Goal: Task Accomplishment & Management: Complete application form

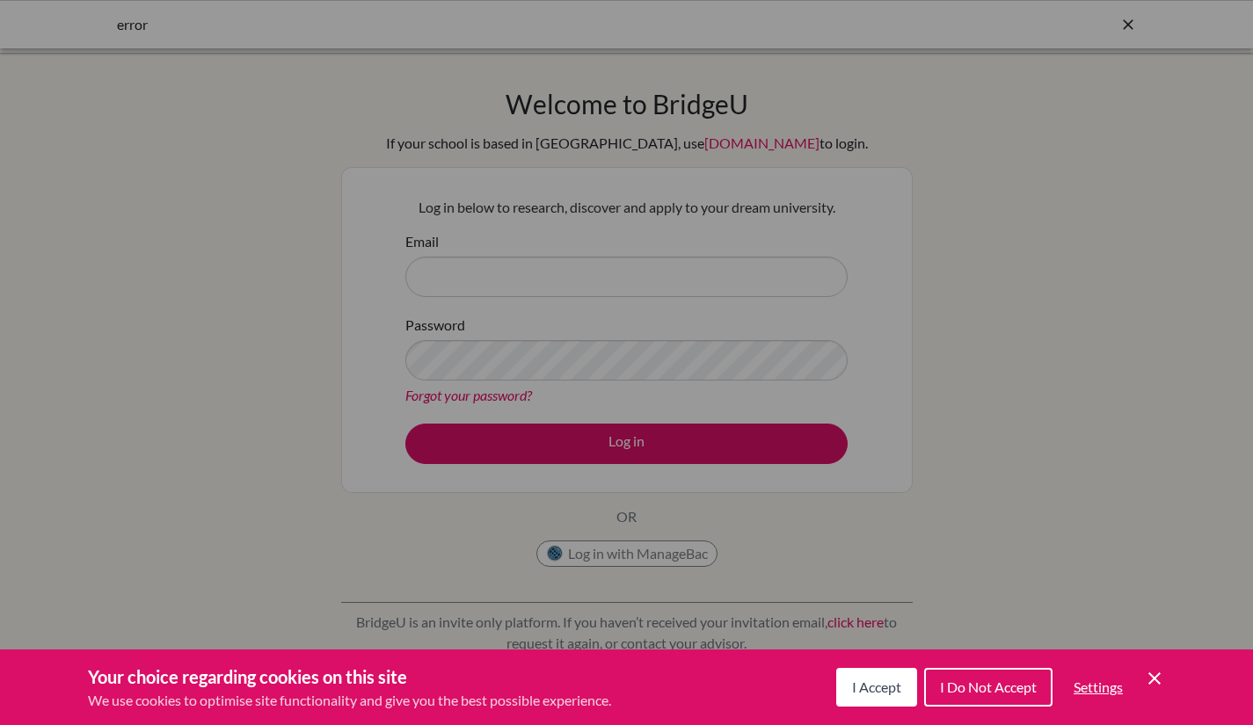
click at [879, 696] on button "I Accept" at bounding box center [876, 687] width 81 height 39
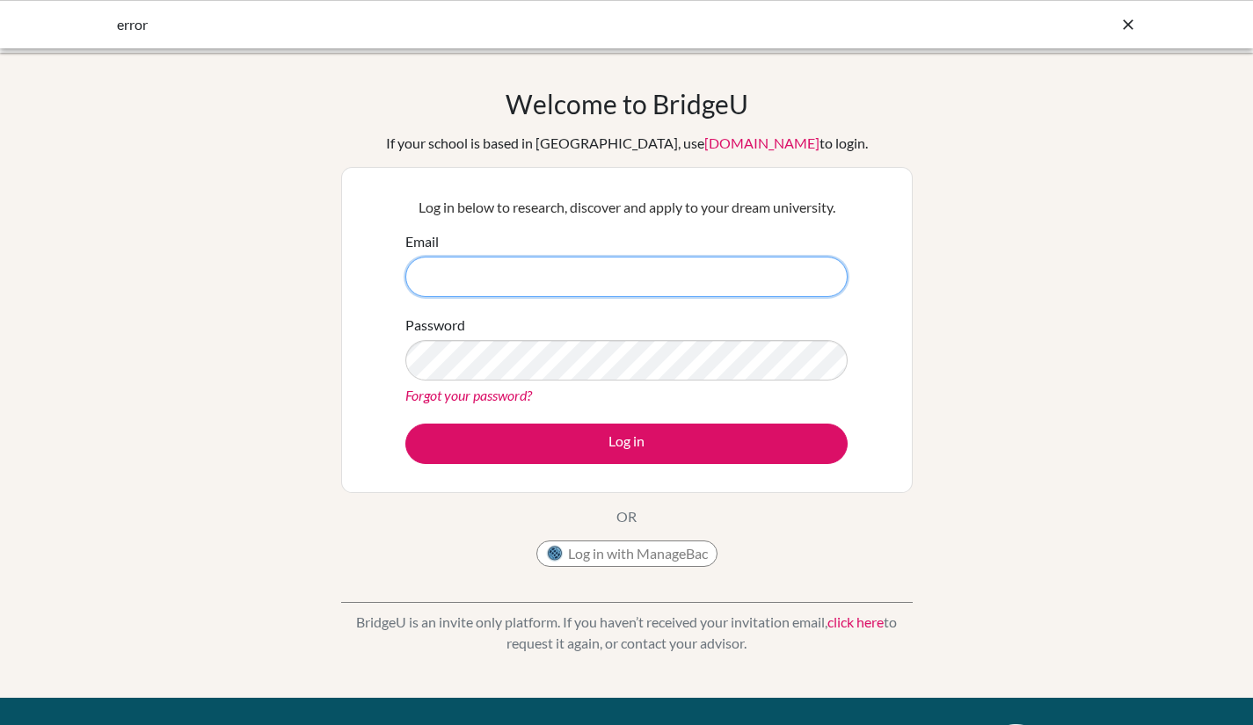
click at [624, 288] on input "Email" at bounding box center [626, 277] width 442 height 40
click at [668, 556] on button "Log in with ManageBac" at bounding box center [626, 554] width 181 height 26
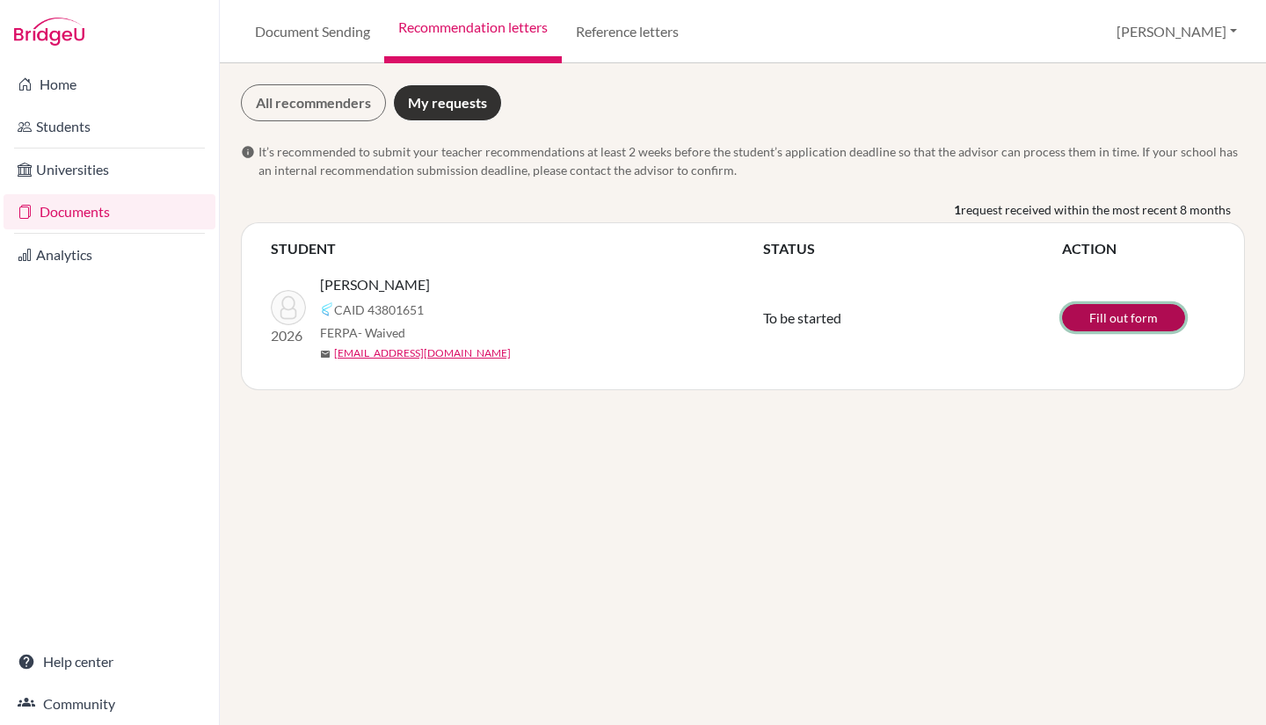
click at [1152, 324] on link "Fill out form" at bounding box center [1123, 317] width 123 height 27
